Goal: Check status: Check status

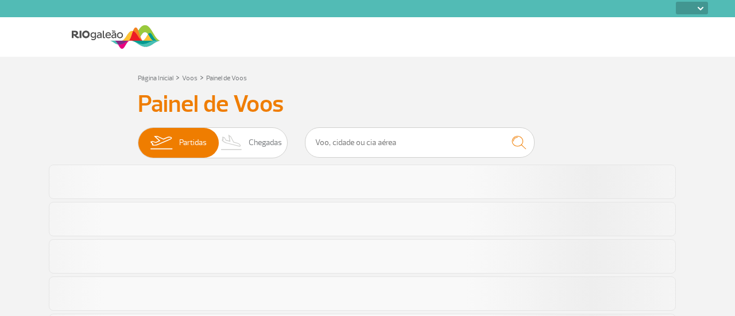
select select
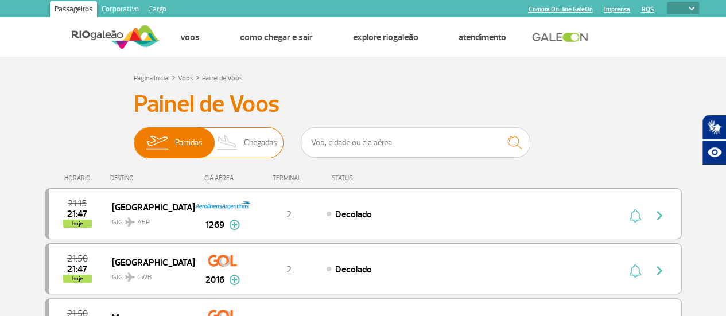
click at [261, 137] on span "Chegadas" at bounding box center [260, 143] width 33 height 30
click at [134, 137] on input "Partidas Chegadas" at bounding box center [134, 137] width 0 height 0
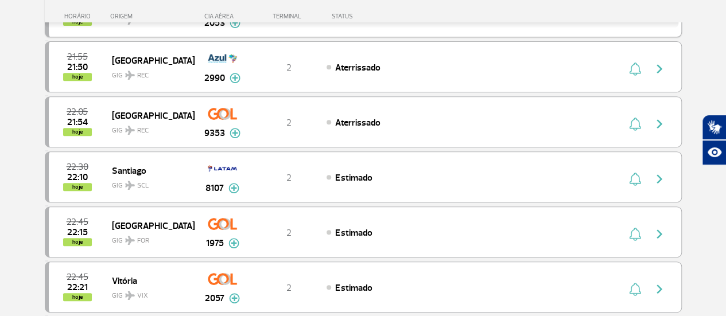
scroll to position [230, 0]
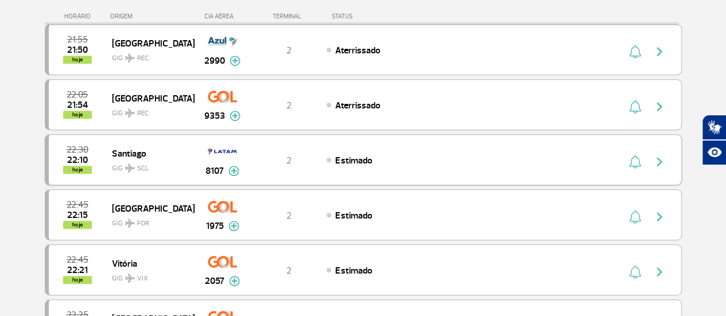
click at [658, 160] on img "button" at bounding box center [659, 162] width 14 height 14
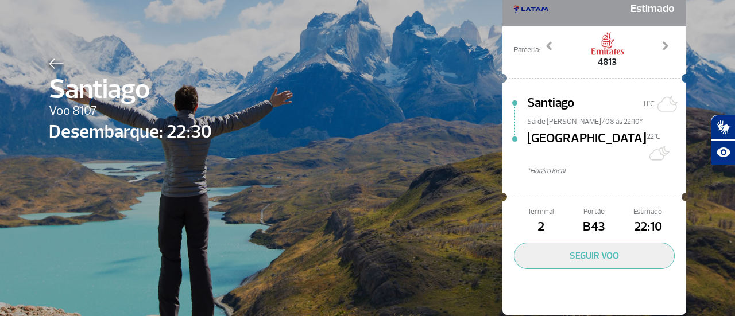
scroll to position [85, 0]
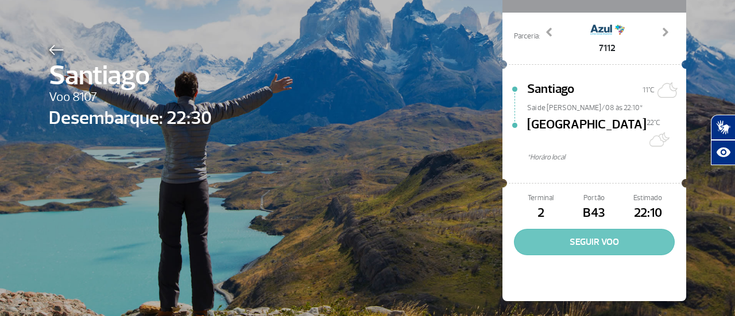
click at [591, 229] on button "SEGUIR VOO" at bounding box center [594, 242] width 161 height 26
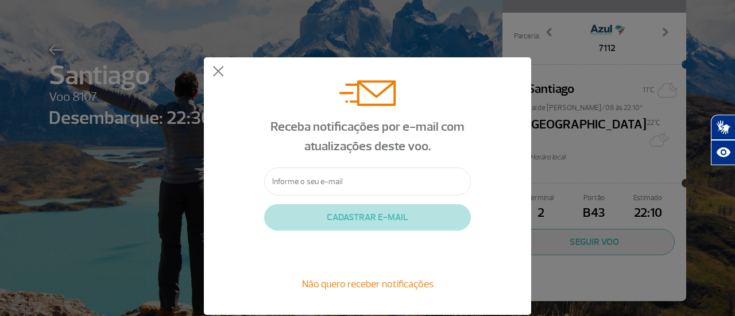
click at [395, 284] on span "Não quero receber notificações" at bounding box center [367, 284] width 131 height 13
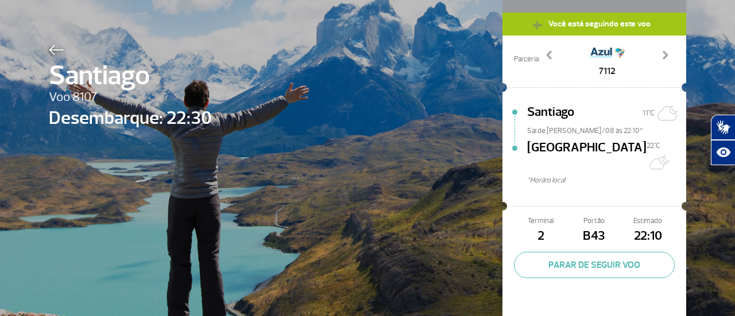
scroll to position [108, 0]
